Goal: Navigation & Orientation: Find specific page/section

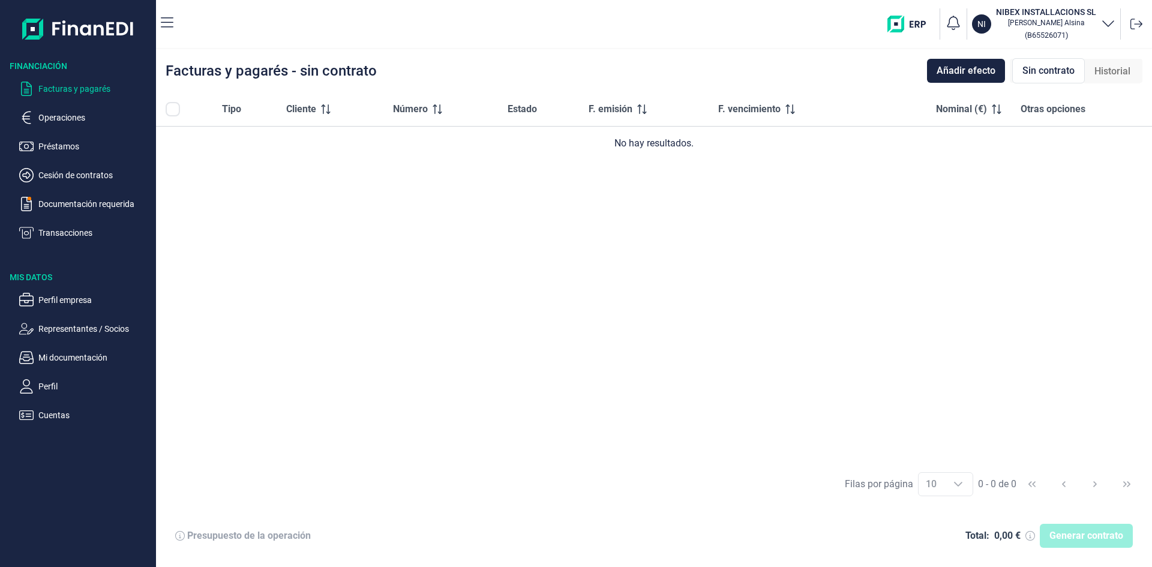
click at [106, 166] on ul "Facturas y pagarés Operaciones Préstamos Cesión de contratos Documentación requ…" at bounding box center [78, 156] width 156 height 168
click at [62, 170] on p "Cesión de contratos" at bounding box center [94, 175] width 113 height 14
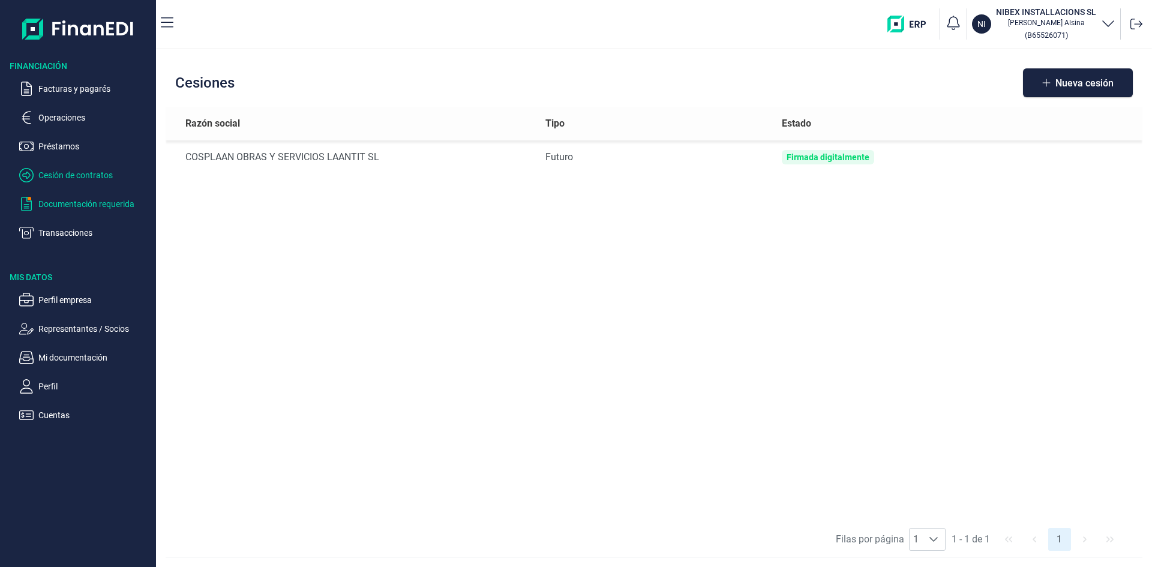
click at [78, 203] on p "Documentación requerida" at bounding box center [94, 204] width 113 height 14
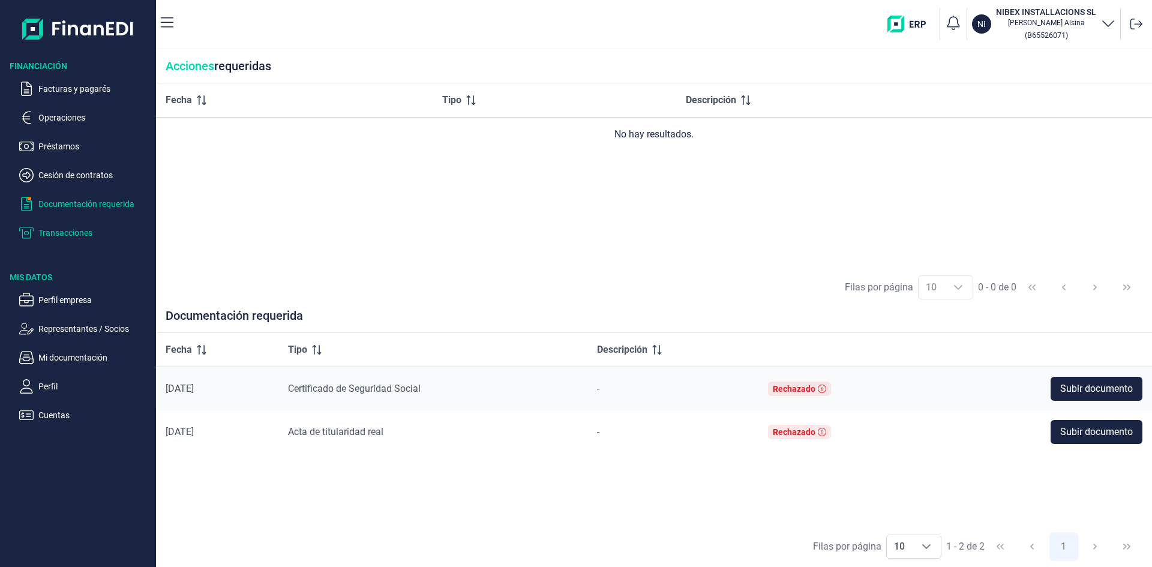
click at [59, 229] on p "Transacciones" at bounding box center [94, 233] width 113 height 14
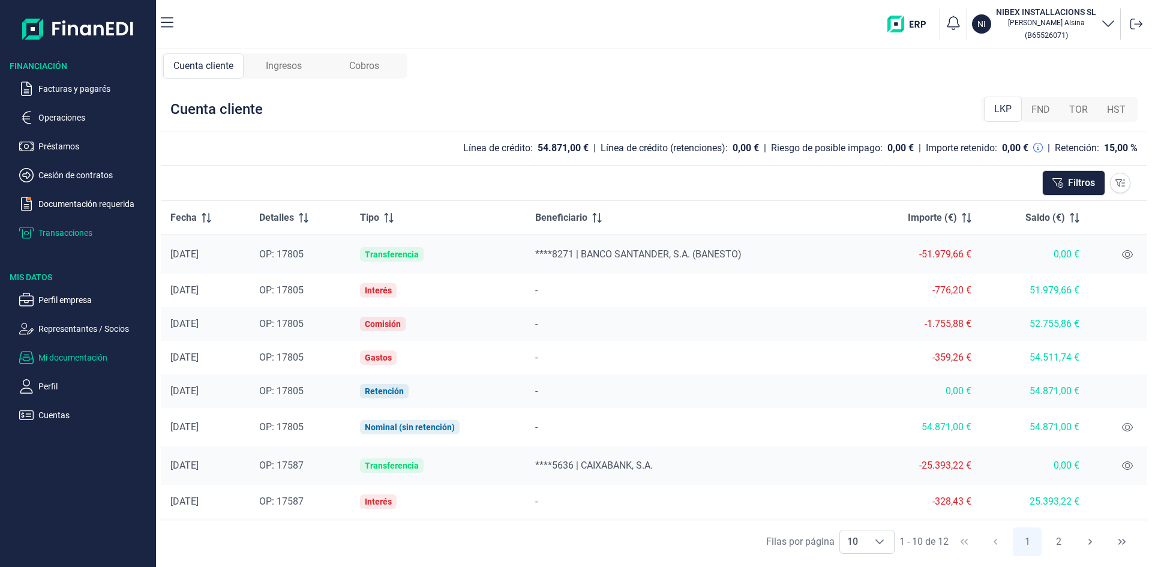
click at [90, 355] on p "Mi documentación" at bounding box center [94, 358] width 113 height 14
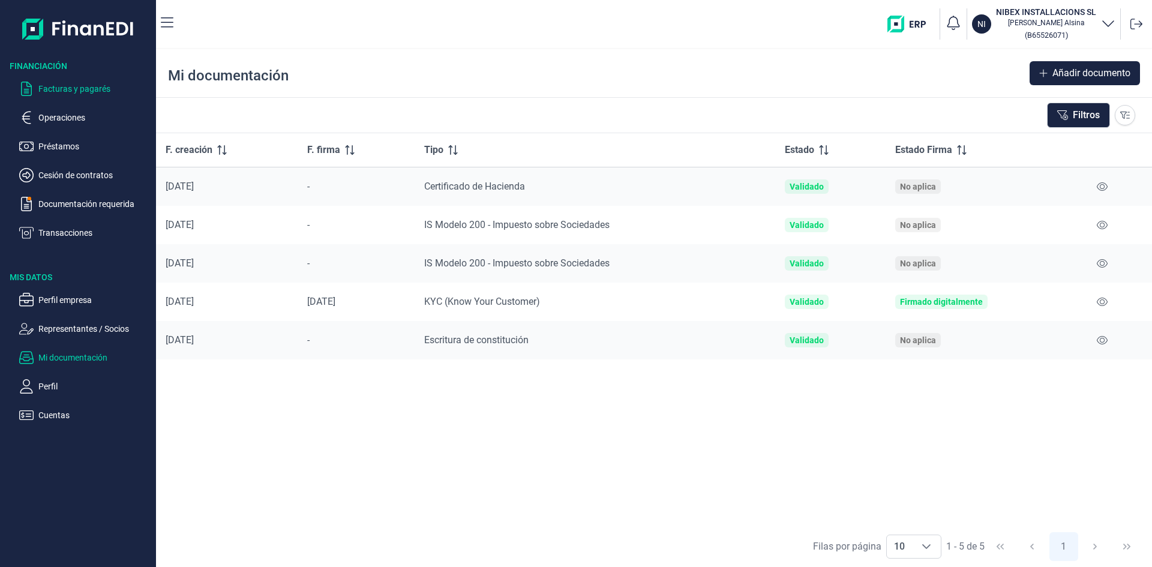
click at [68, 89] on p "Facturas y pagarés" at bounding box center [94, 89] width 113 height 14
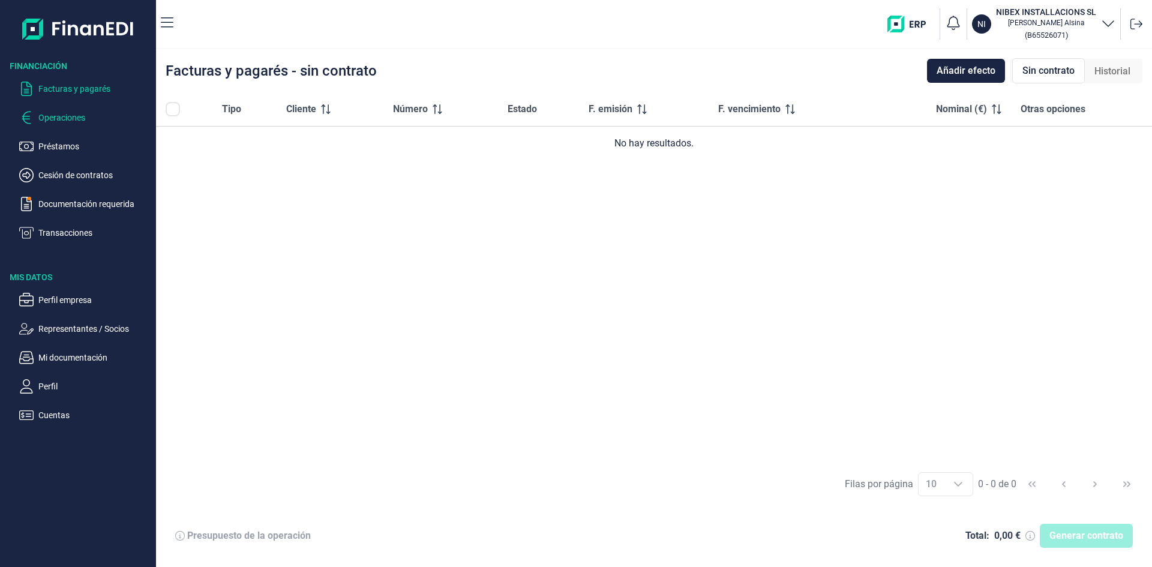
click at [69, 116] on p "Operaciones" at bounding box center [94, 117] width 113 height 14
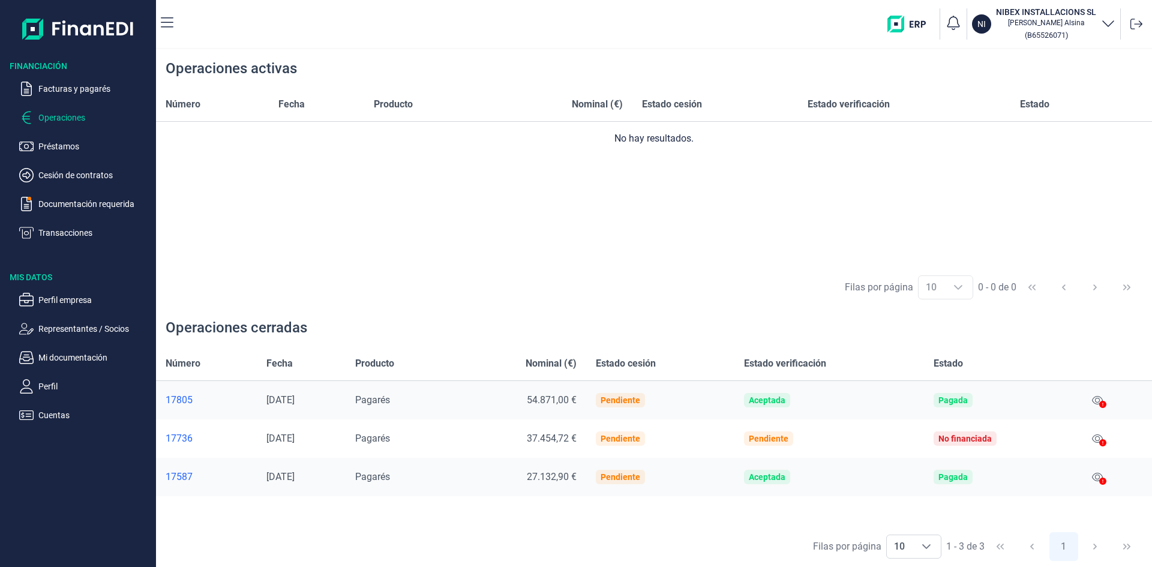
click at [1105, 405] on icon at bounding box center [1103, 404] width 7 height 7
click at [1100, 400] on icon at bounding box center [1097, 401] width 11 height 10
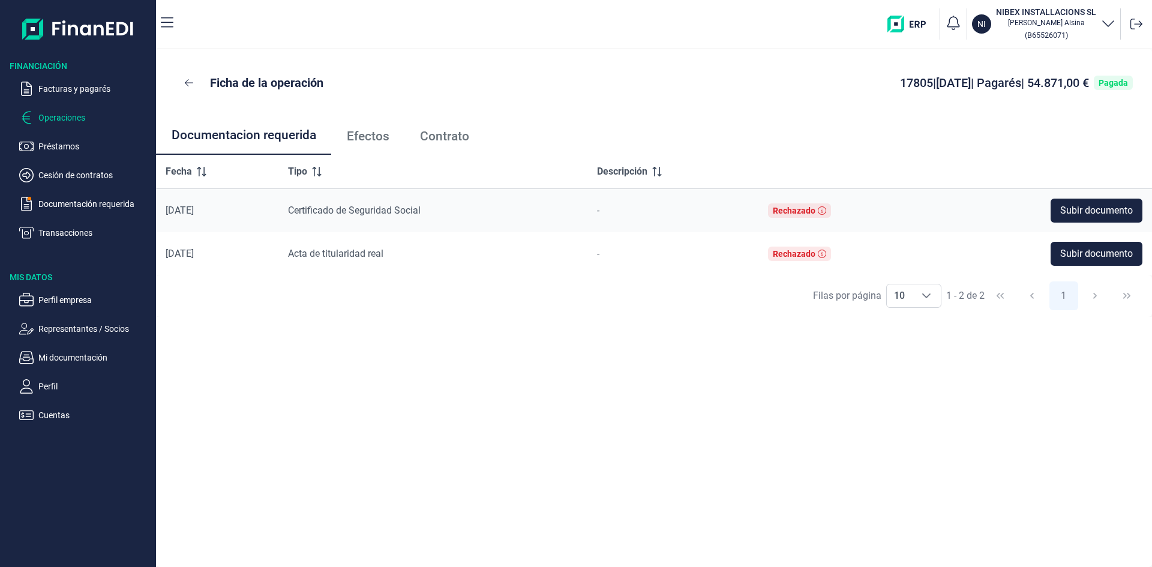
click at [55, 119] on p "Operaciones" at bounding box center [94, 117] width 113 height 14
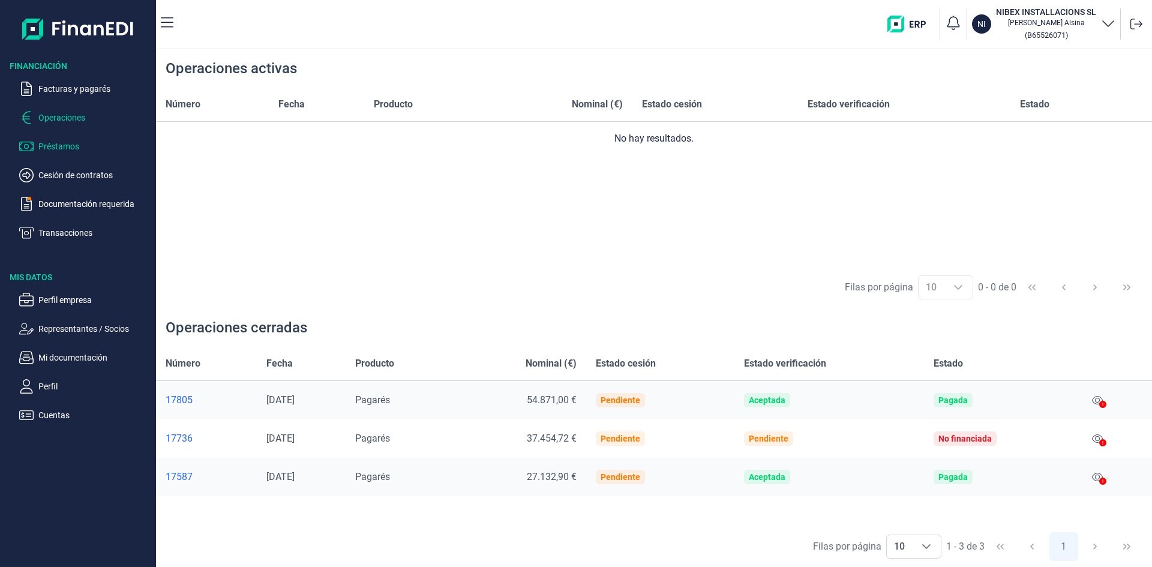
click at [59, 145] on p "Préstamos" at bounding box center [94, 146] width 113 height 14
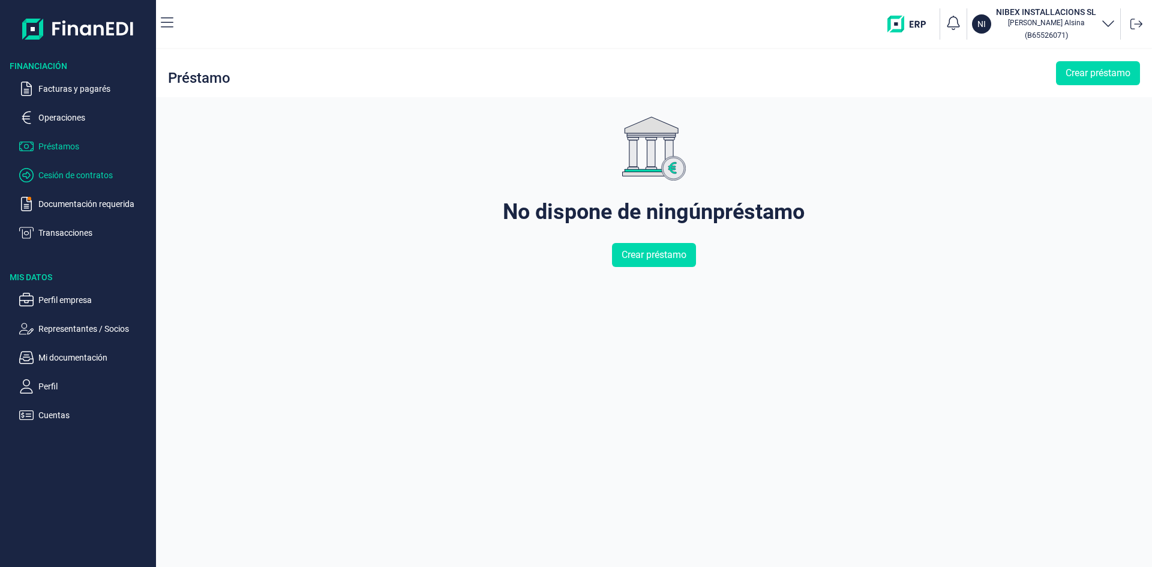
click at [64, 168] on p "Cesión de contratos" at bounding box center [94, 175] width 113 height 14
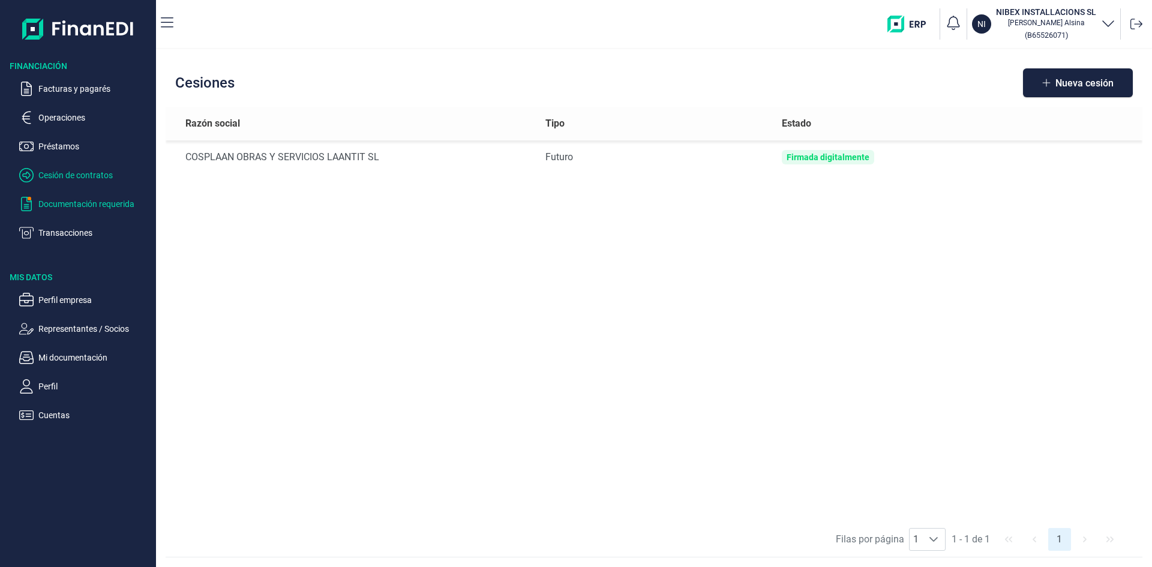
click at [73, 199] on p "Documentación requerida" at bounding box center [94, 204] width 113 height 14
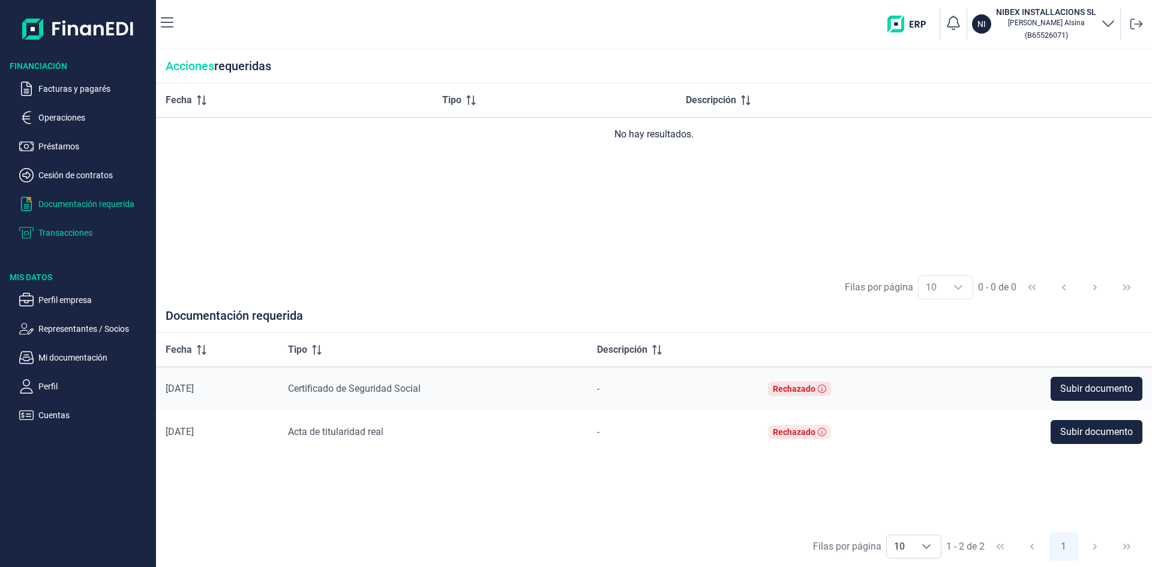
click at [79, 236] on p "Transacciones" at bounding box center [94, 233] width 113 height 14
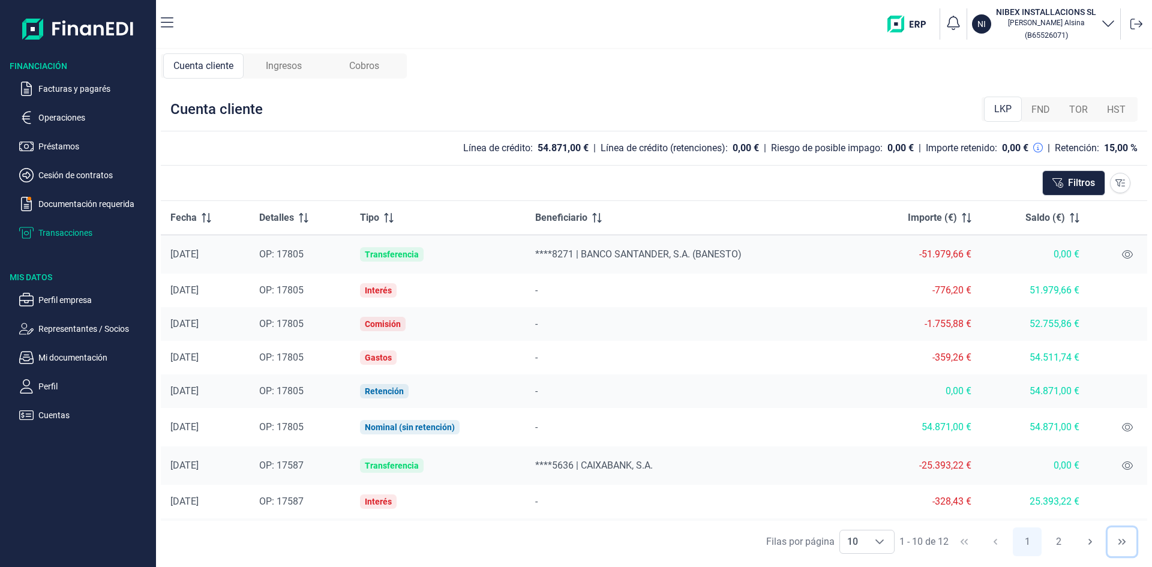
click at [1120, 540] on icon "Last Page" at bounding box center [1123, 542] width 10 height 10
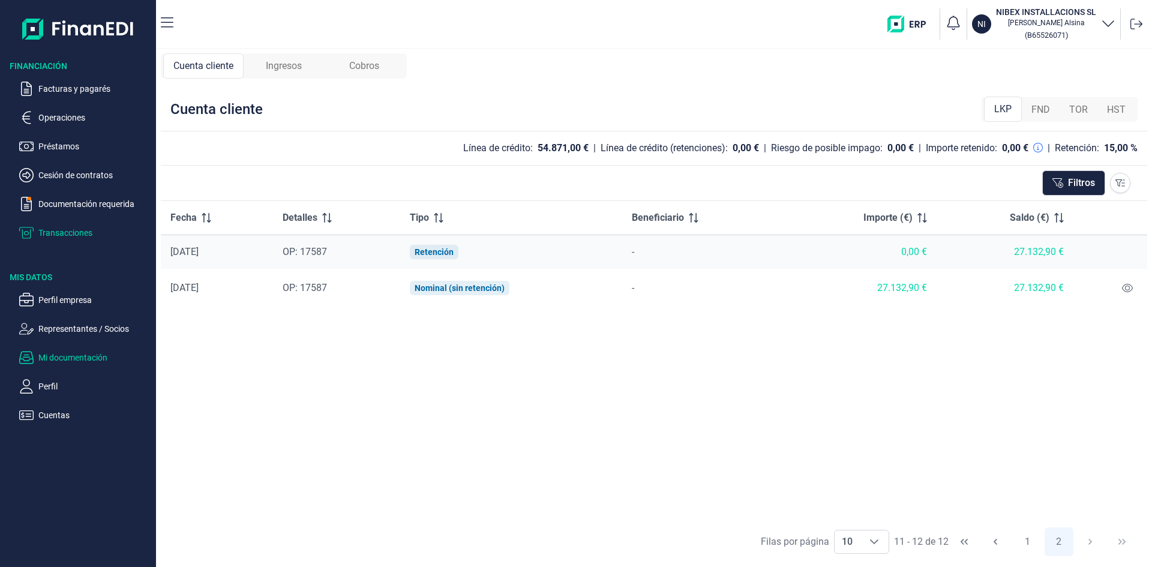
click at [83, 357] on p "Mi documentación" at bounding box center [94, 358] width 113 height 14
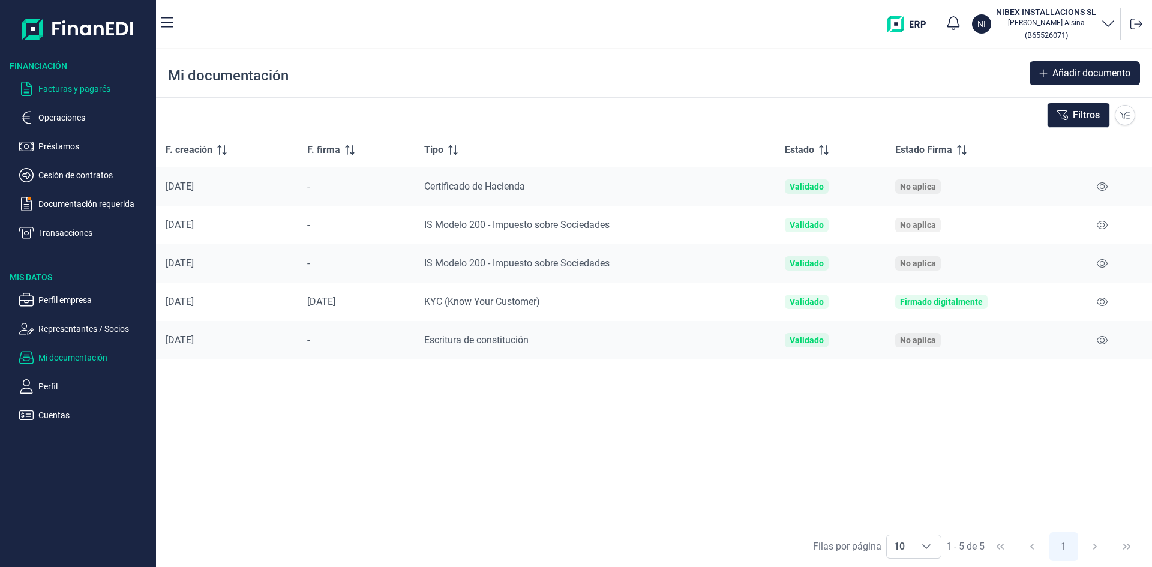
click at [56, 88] on p "Facturas y pagarés" at bounding box center [94, 89] width 113 height 14
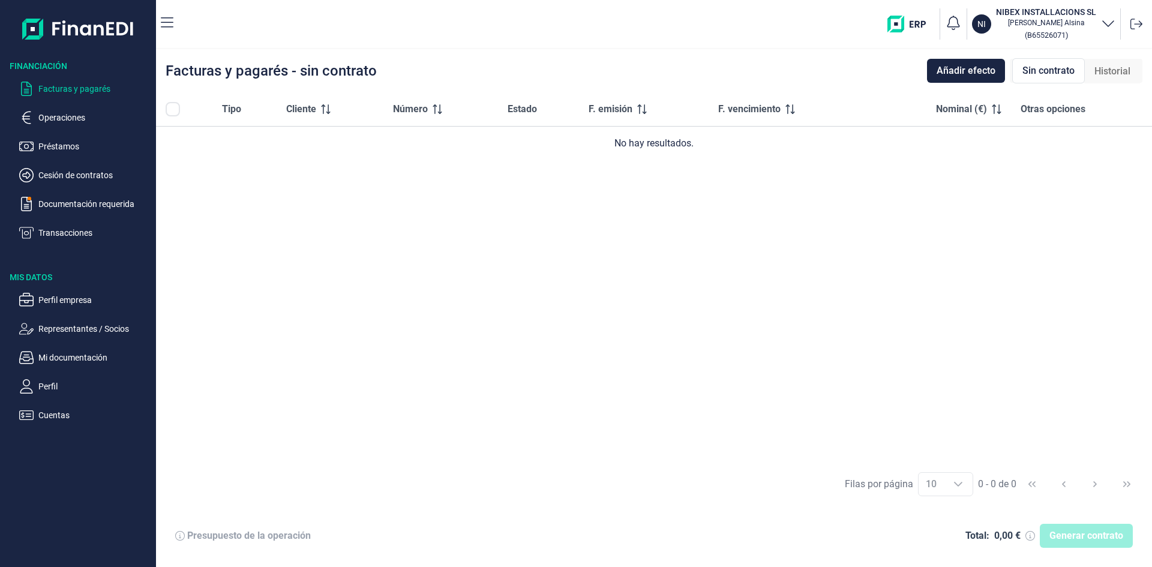
click at [73, 90] on p "Facturas y pagarés" at bounding box center [94, 89] width 113 height 14
click at [50, 115] on p "Operaciones" at bounding box center [94, 117] width 113 height 14
